Goal: Task Accomplishment & Management: Use online tool/utility

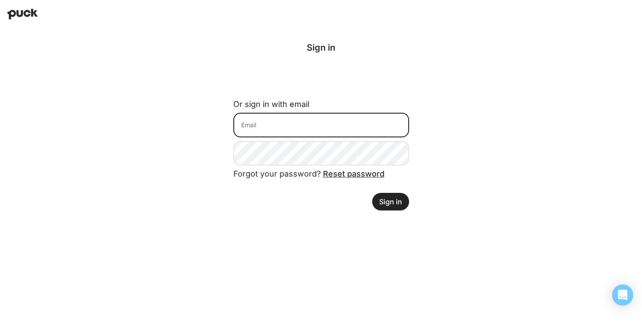
type input "[PERSON_NAME][EMAIL_ADDRESS][PERSON_NAME][DOMAIN_NAME]"
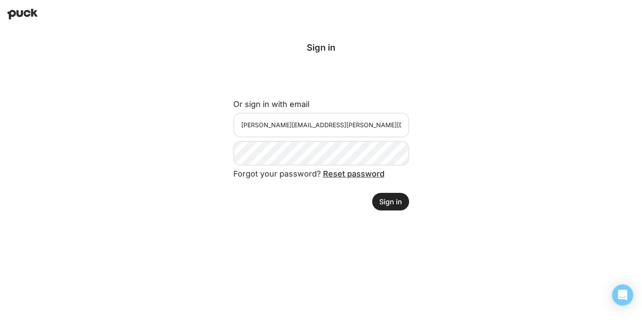
click at [390, 198] on button "Sign in" at bounding box center [390, 202] width 37 height 18
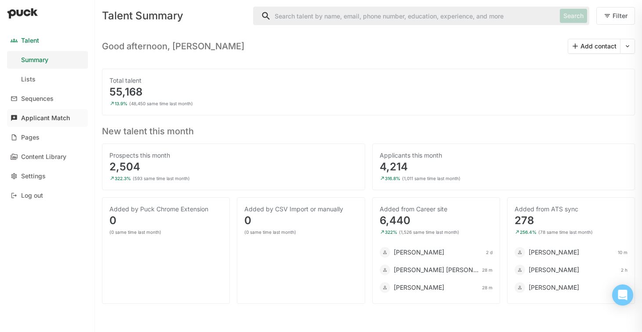
click at [47, 118] on div "Applicant Match" at bounding box center [45, 117] width 49 height 7
